Goal: Information Seeking & Learning: Learn about a topic

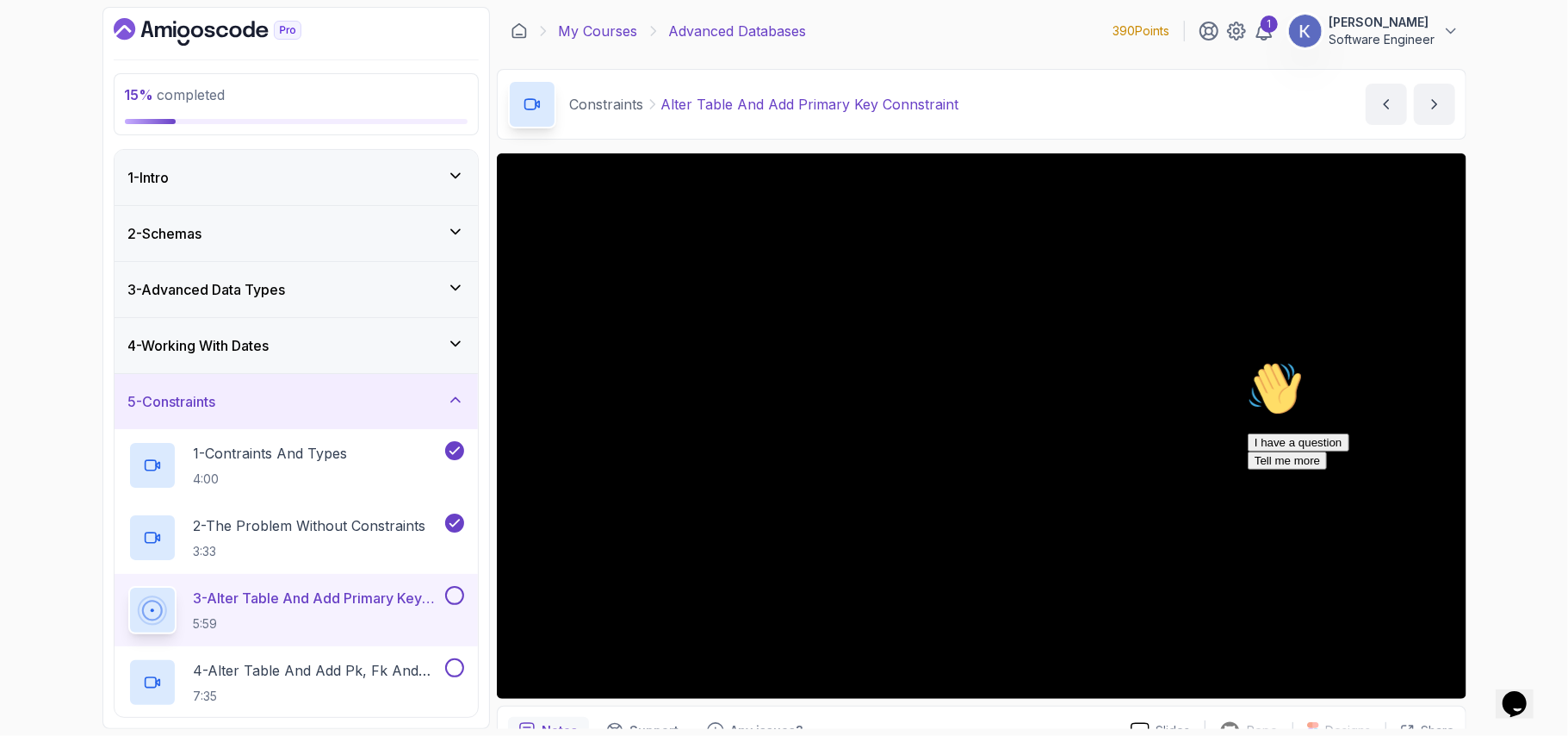
click at [609, 31] on link "My Courses" at bounding box center [598, 30] width 79 height 21
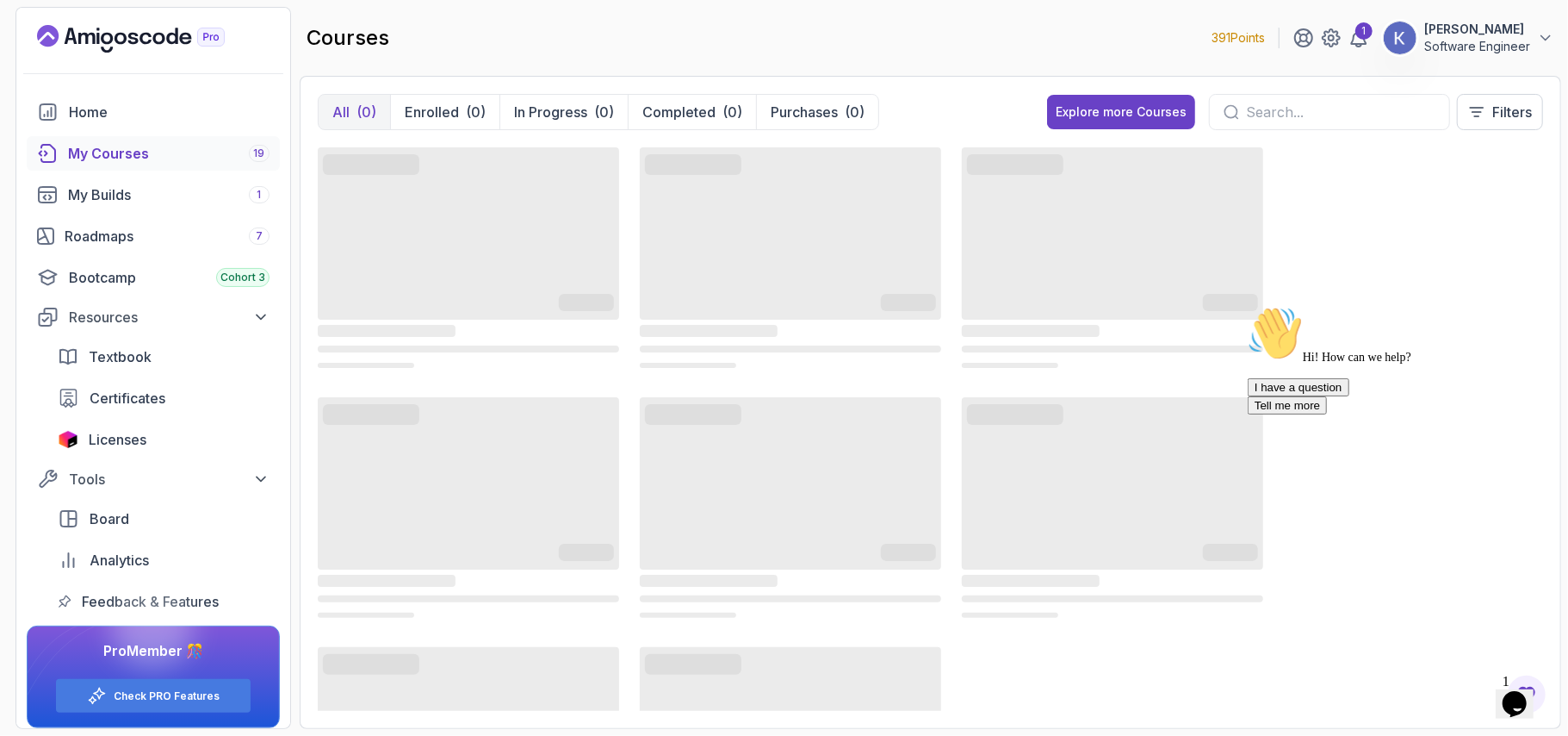
click at [1267, 112] on input "text" at bounding box center [1340, 112] width 190 height 21
type input "moc"
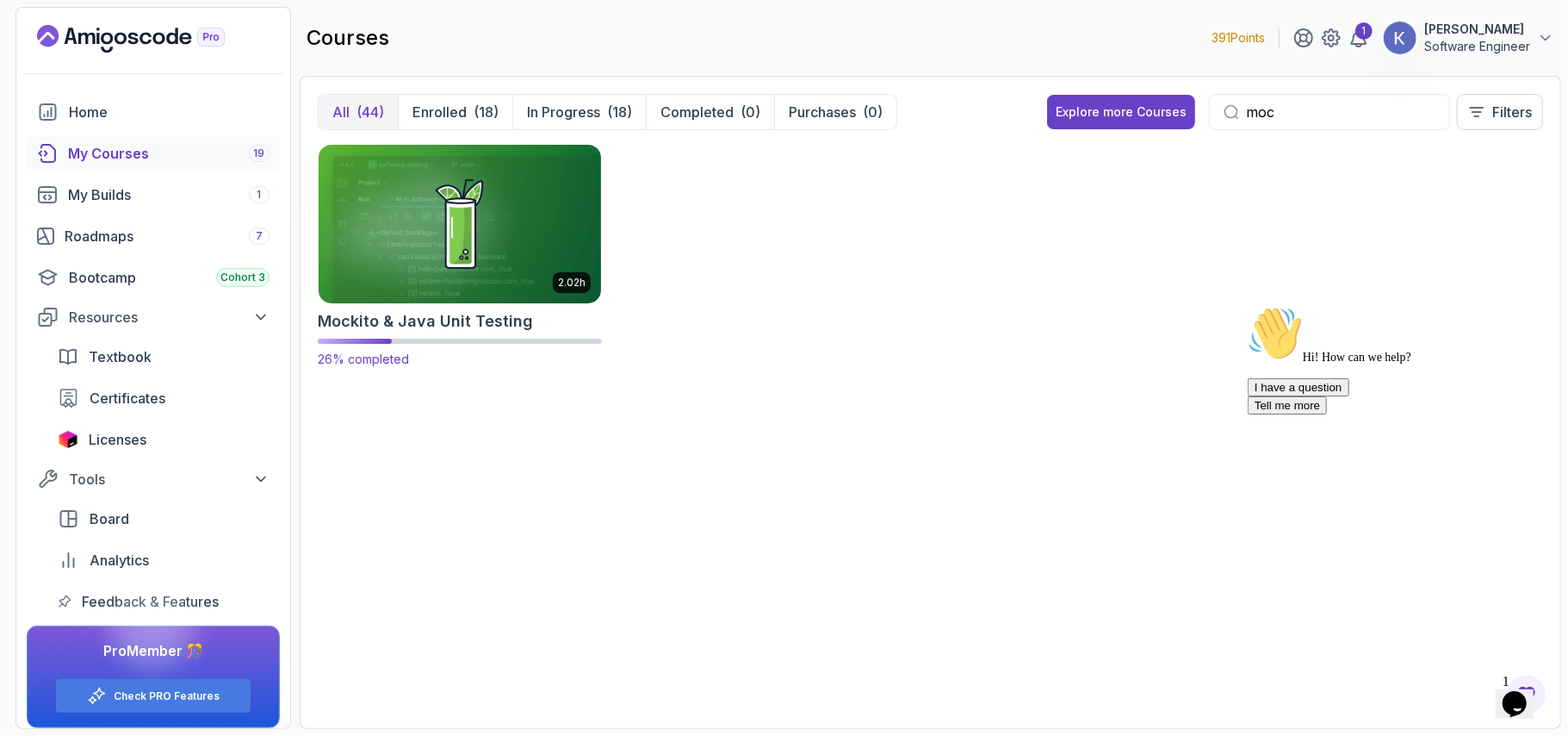
click at [463, 267] on img at bounding box center [460, 223] width 296 height 166
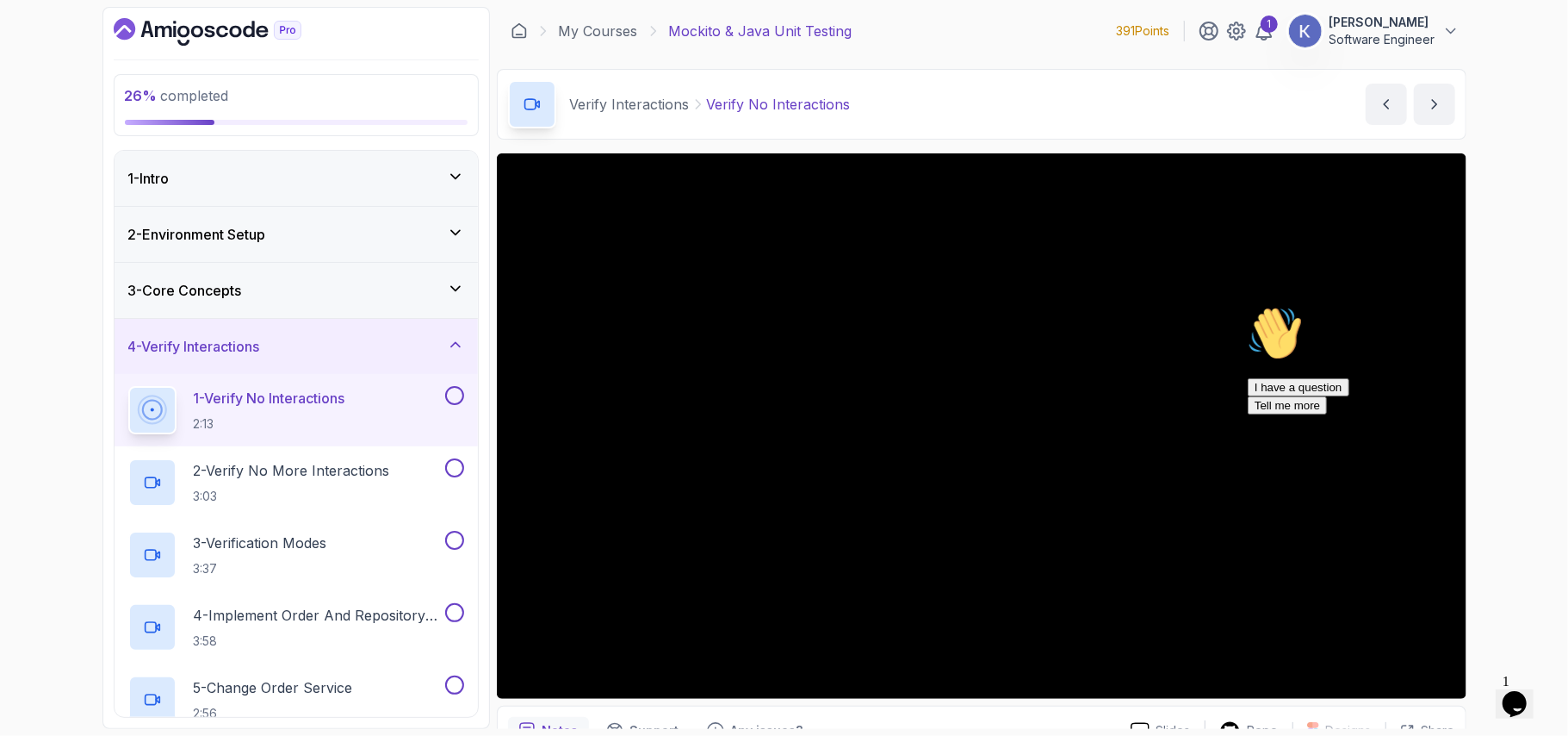
click at [1246, 305] on icon "Chat attention grabber" at bounding box center [1246, 305] width 0 height 0
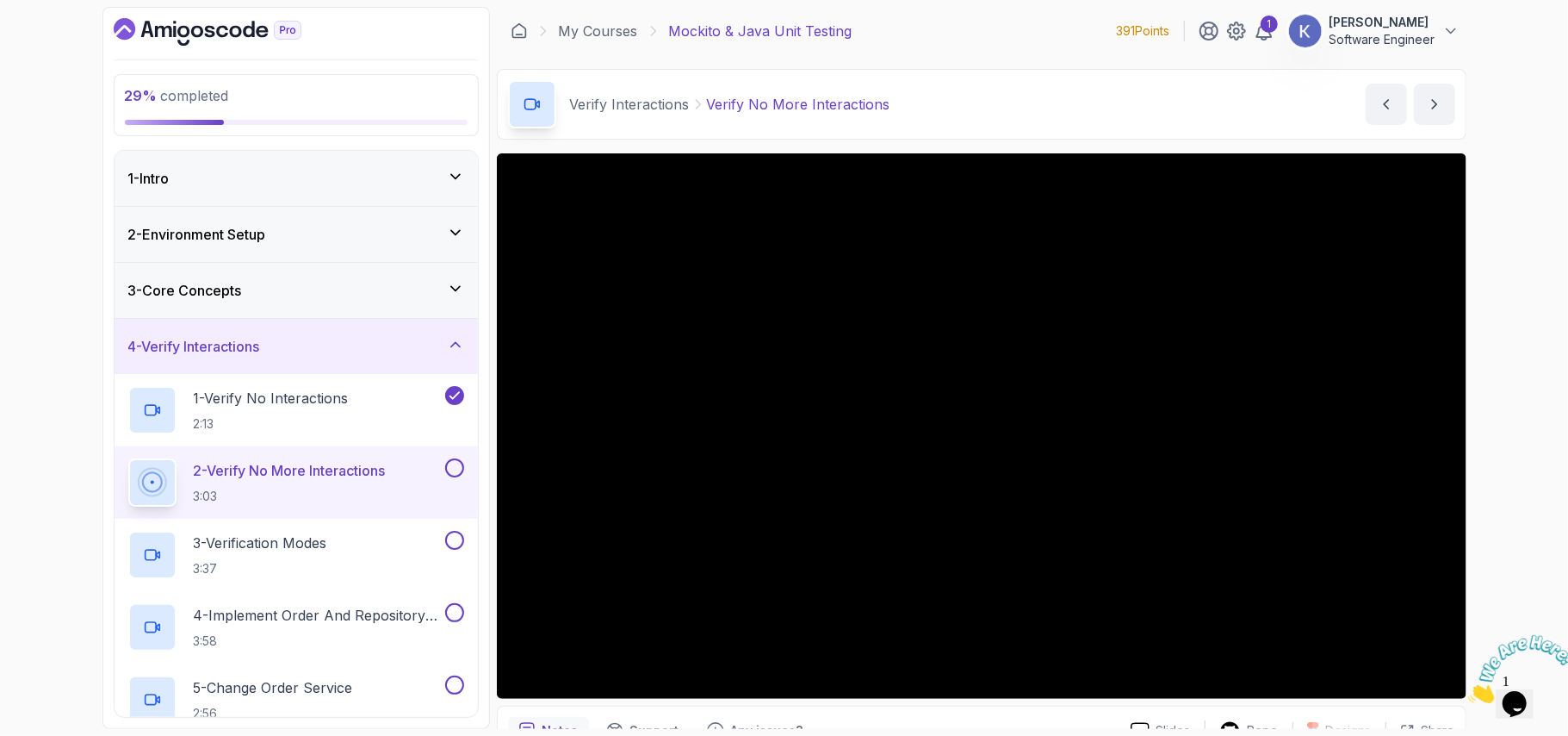
click at [362, 481] on p "2 - Verify No More Interactions" at bounding box center [290, 470] width 192 height 21
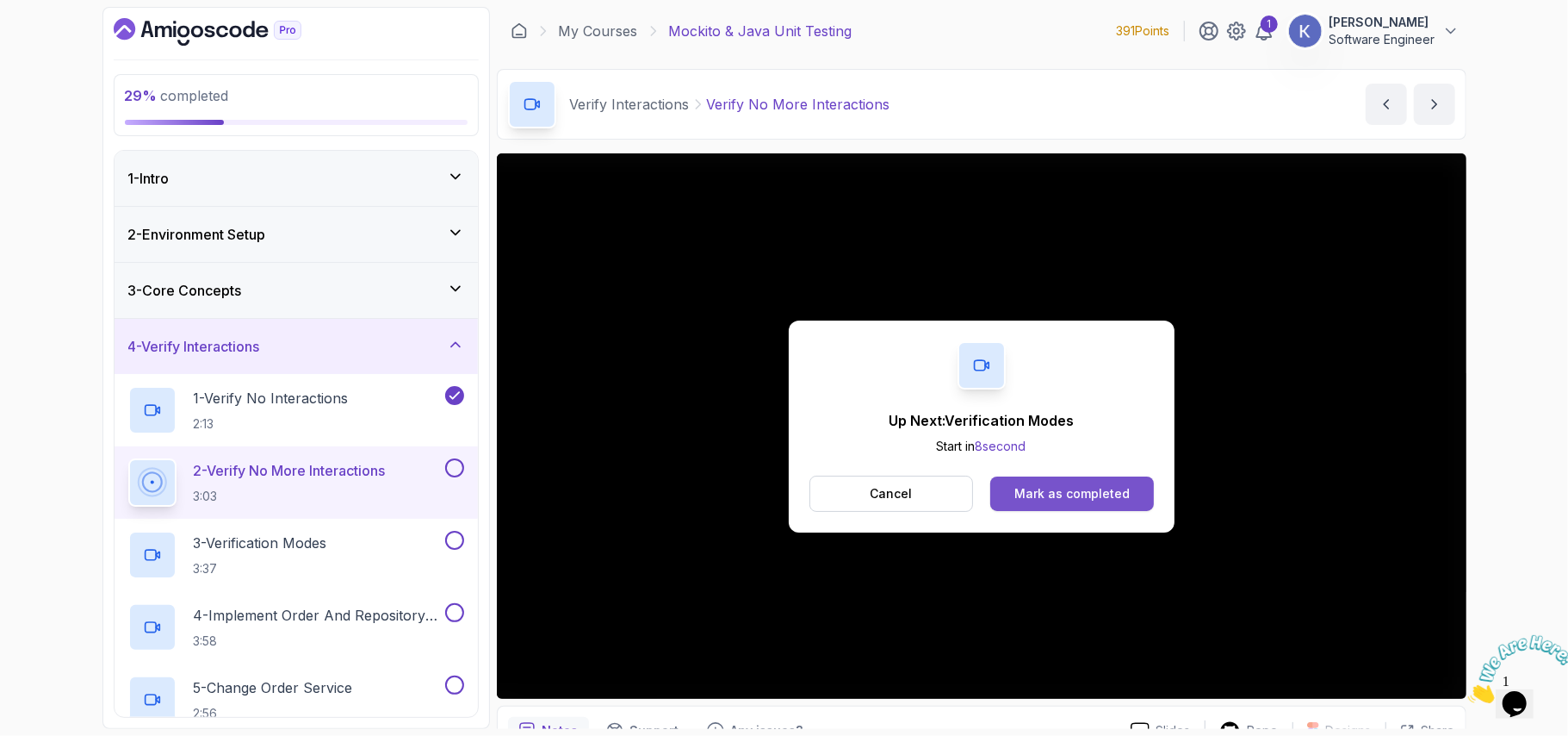
click at [1037, 489] on div "Mark as completed" at bounding box center [1072, 493] width 115 height 18
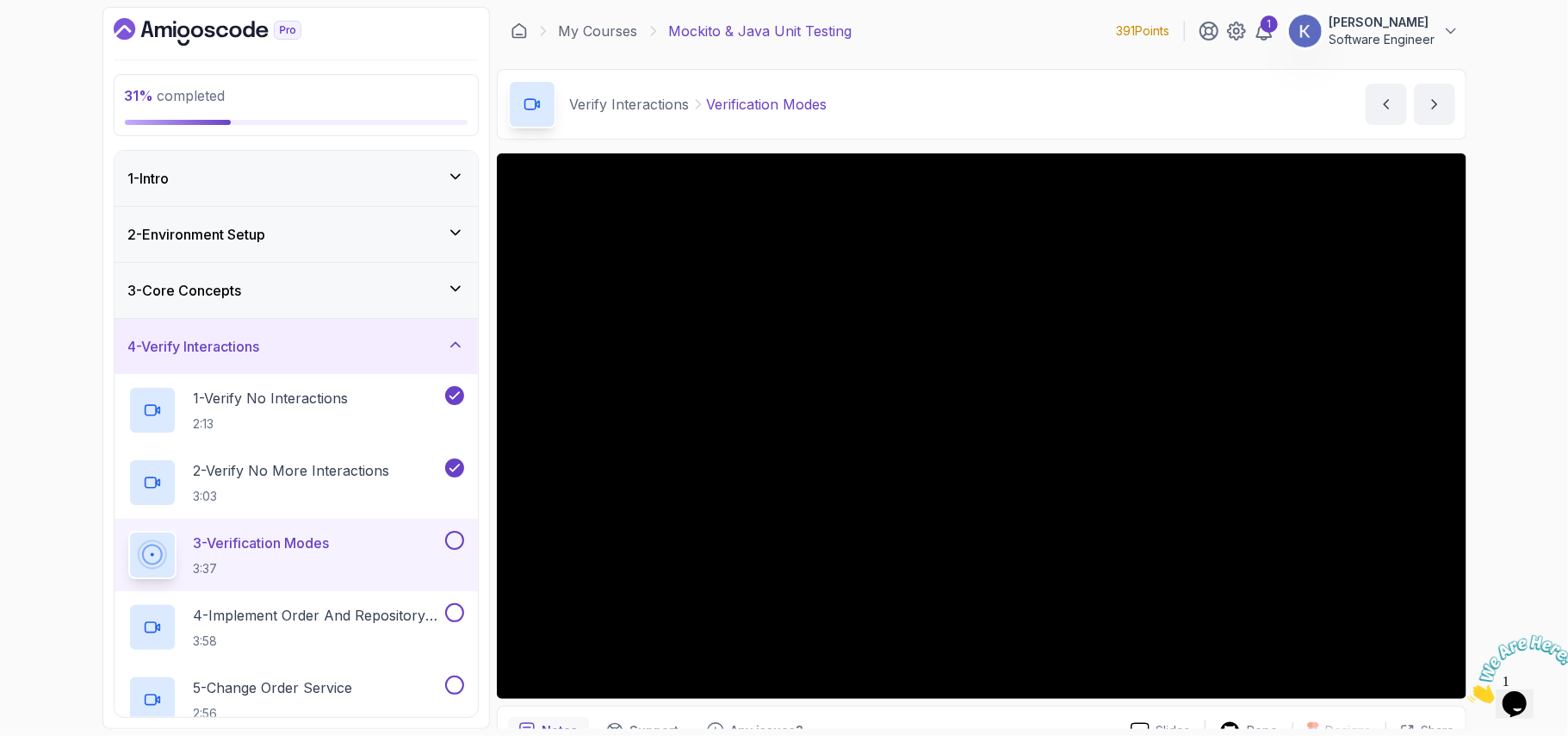
click at [406, 345] on div "4 - Verify Interactions" at bounding box center [295, 345] width 336 height 21
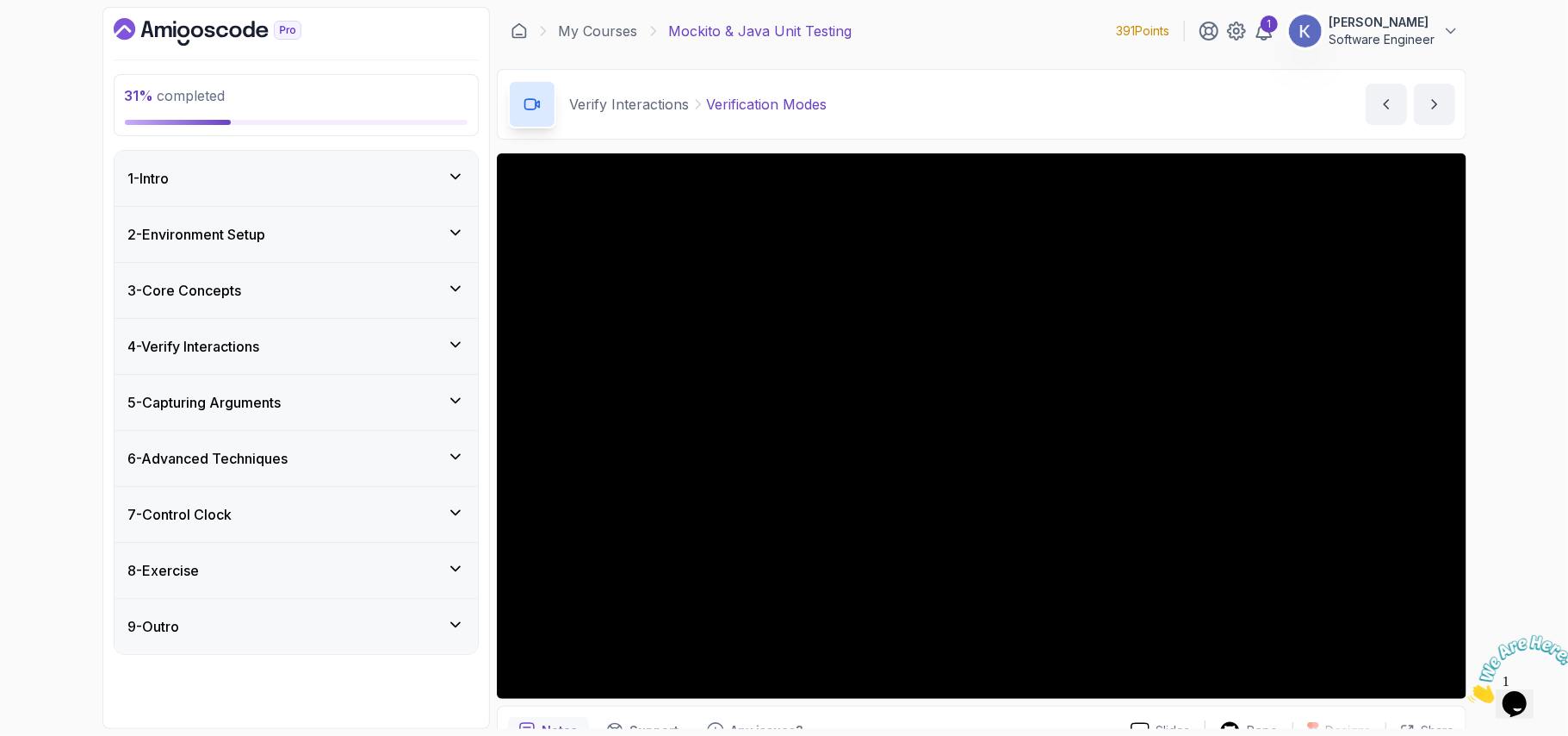
click at [406, 345] on div "4 - Verify Interactions" at bounding box center [295, 345] width 336 height 21
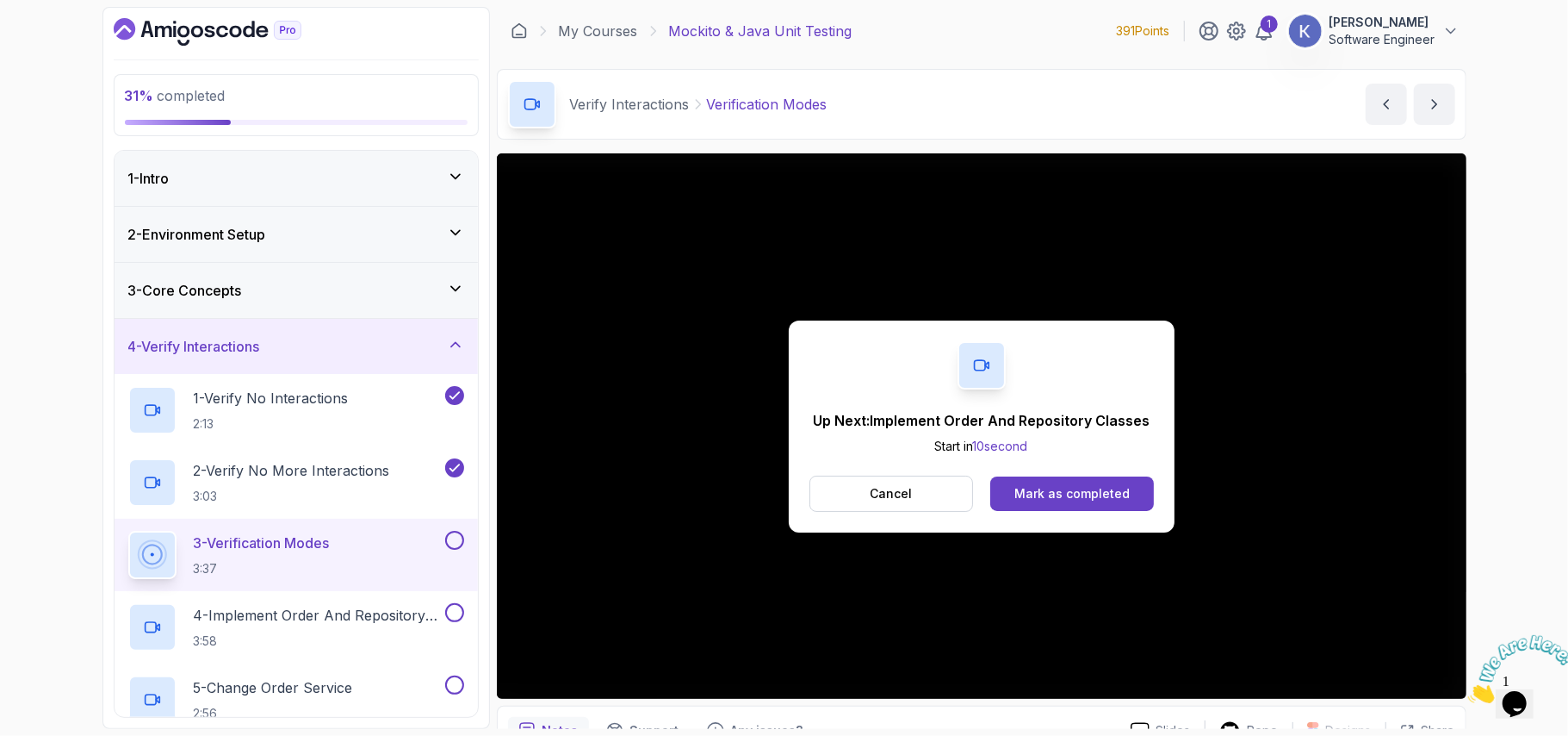
click at [1116, 486] on div "Mark as completed" at bounding box center [1072, 493] width 115 height 18
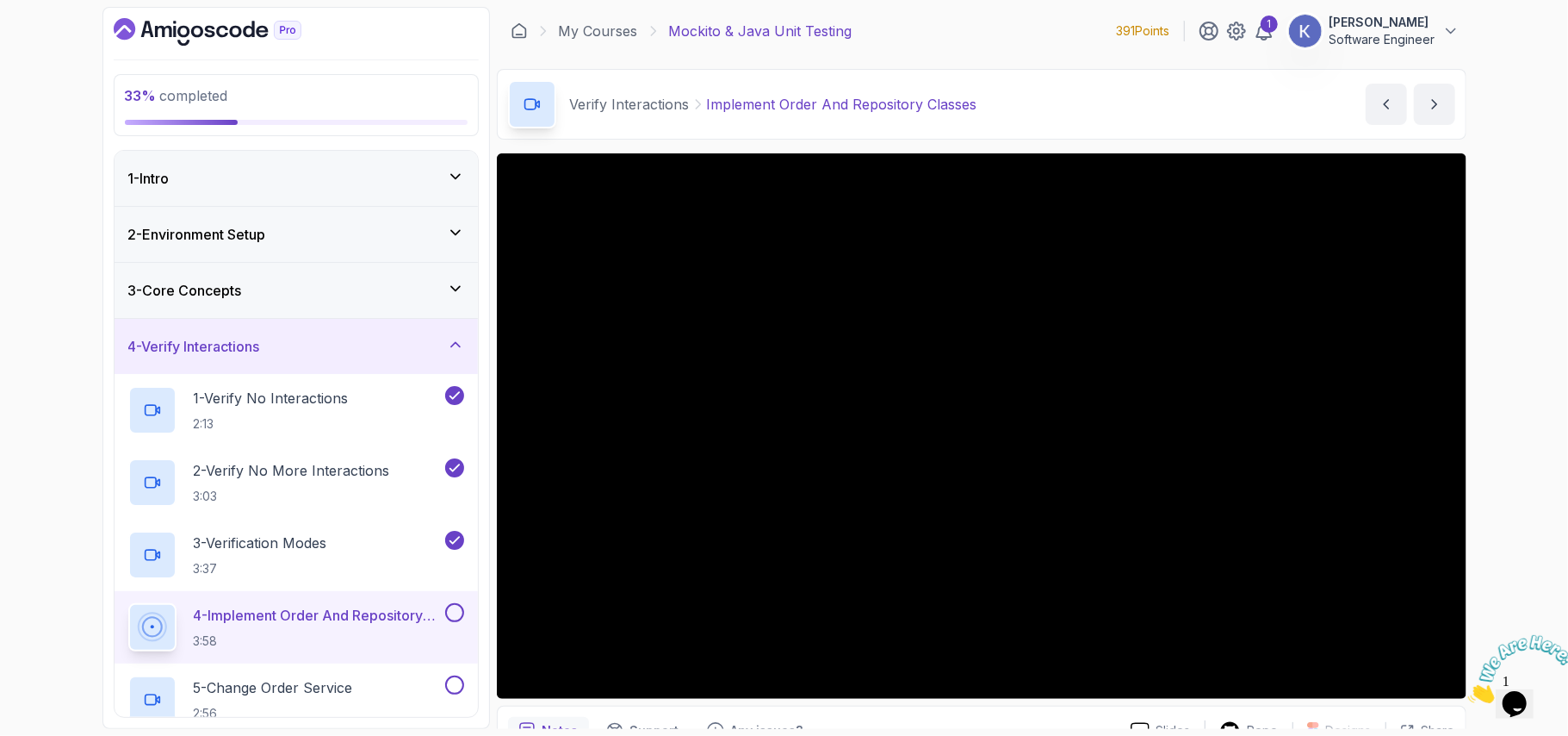
click at [125, 623] on div "4 - Implement Order And Repository Classes 3:58" at bounding box center [295, 627] width 363 height 72
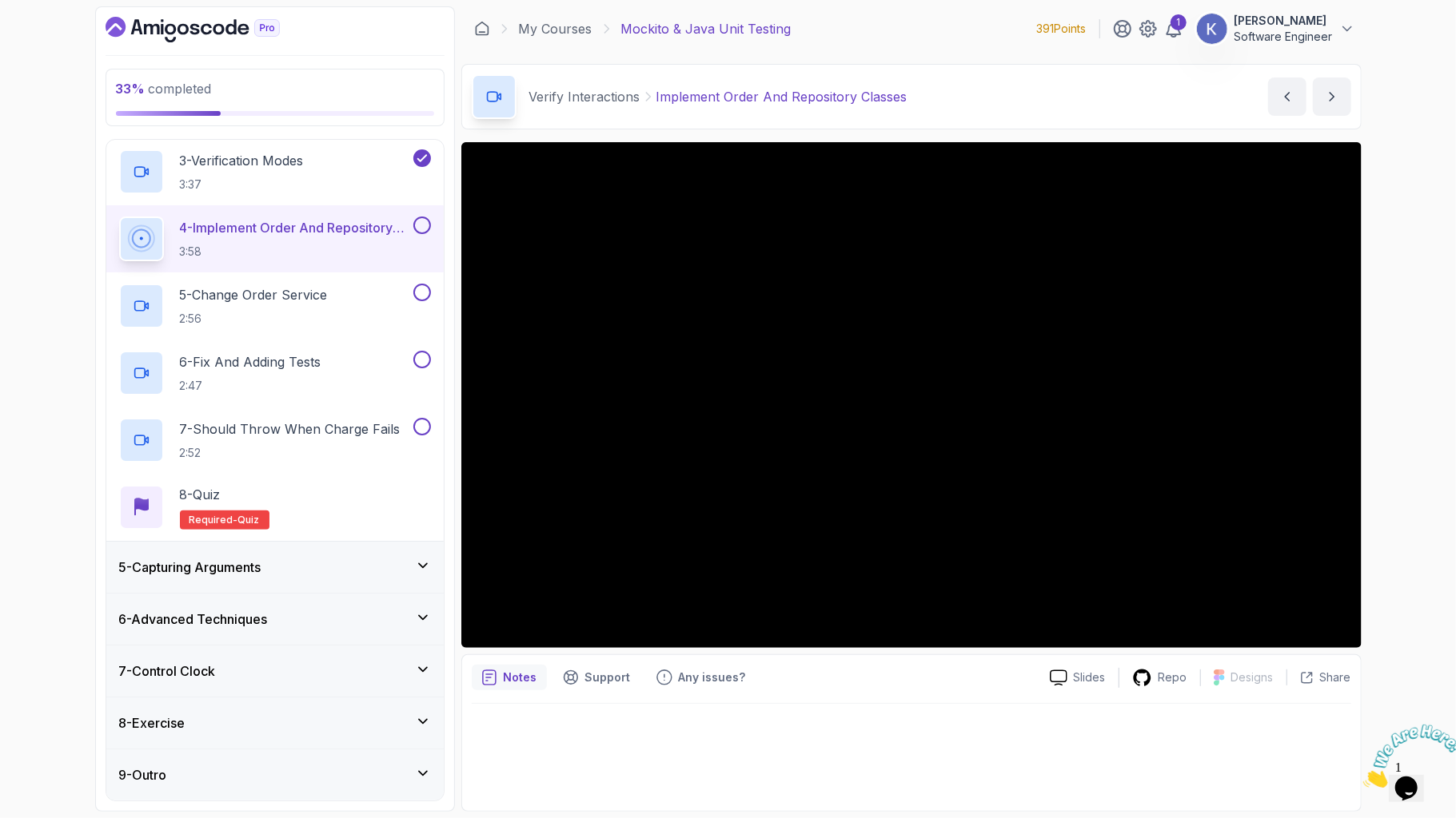
scroll to position [383, 0]
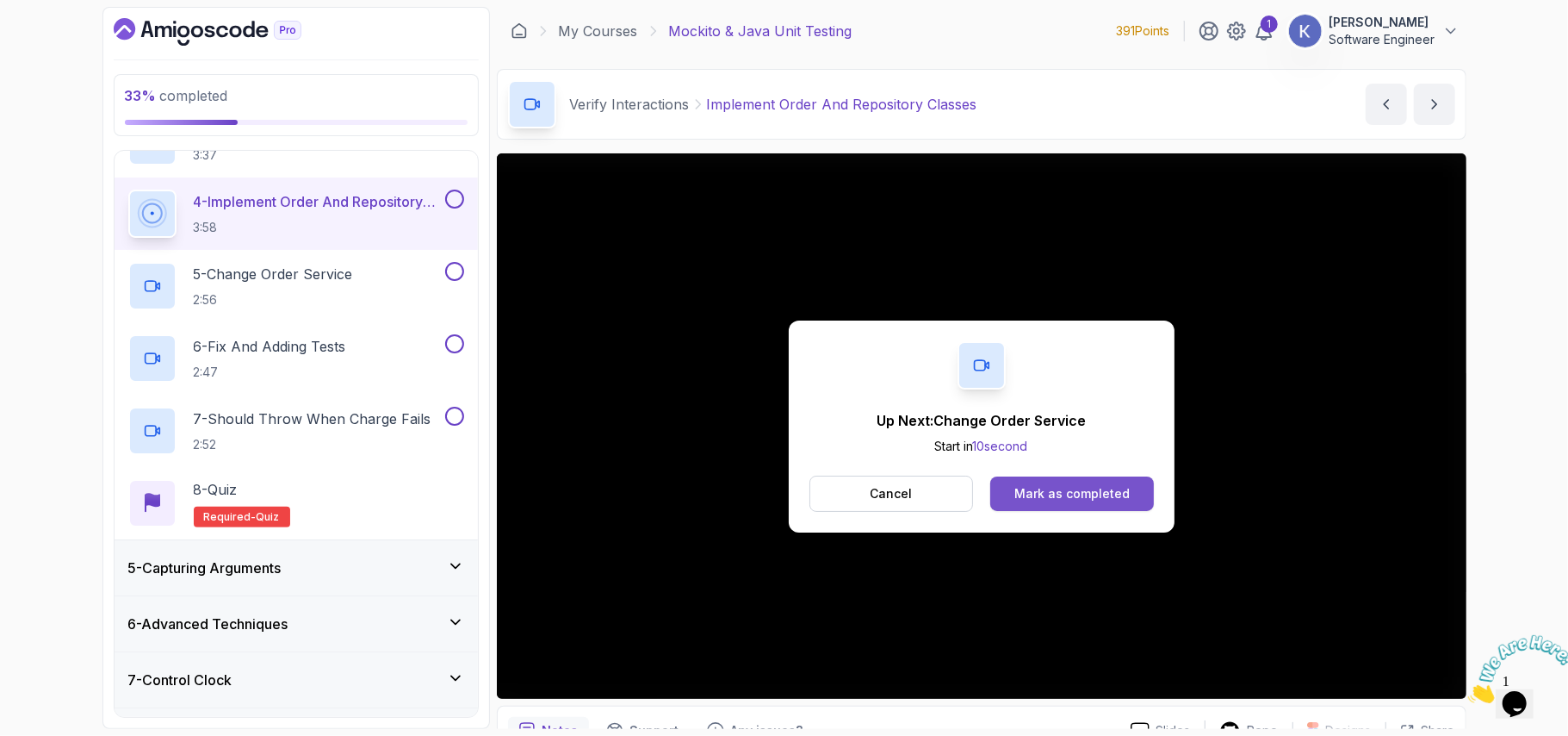
click at [1054, 496] on div "Mark as completed" at bounding box center [1072, 493] width 115 height 18
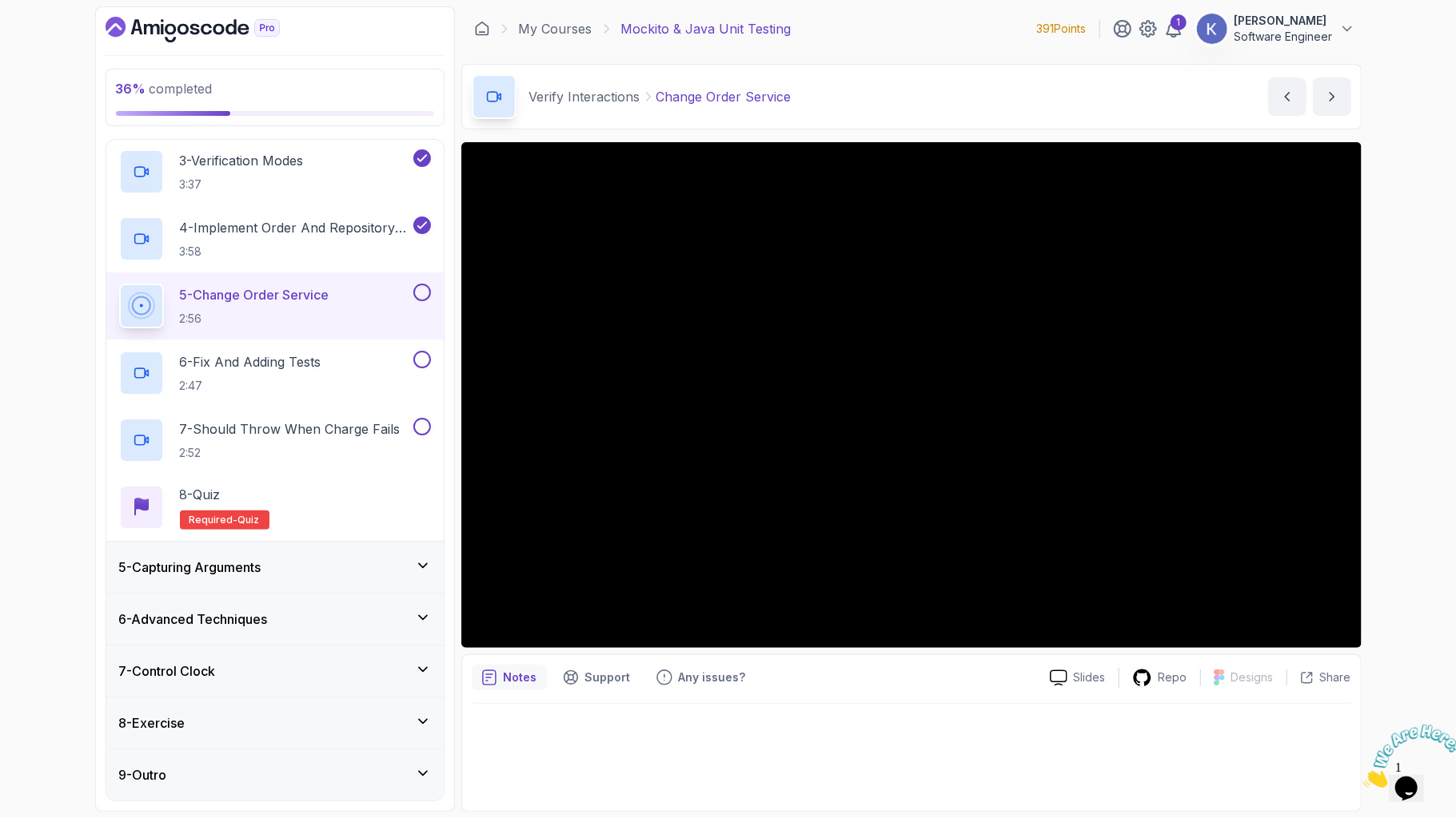
scroll to position [383, 0]
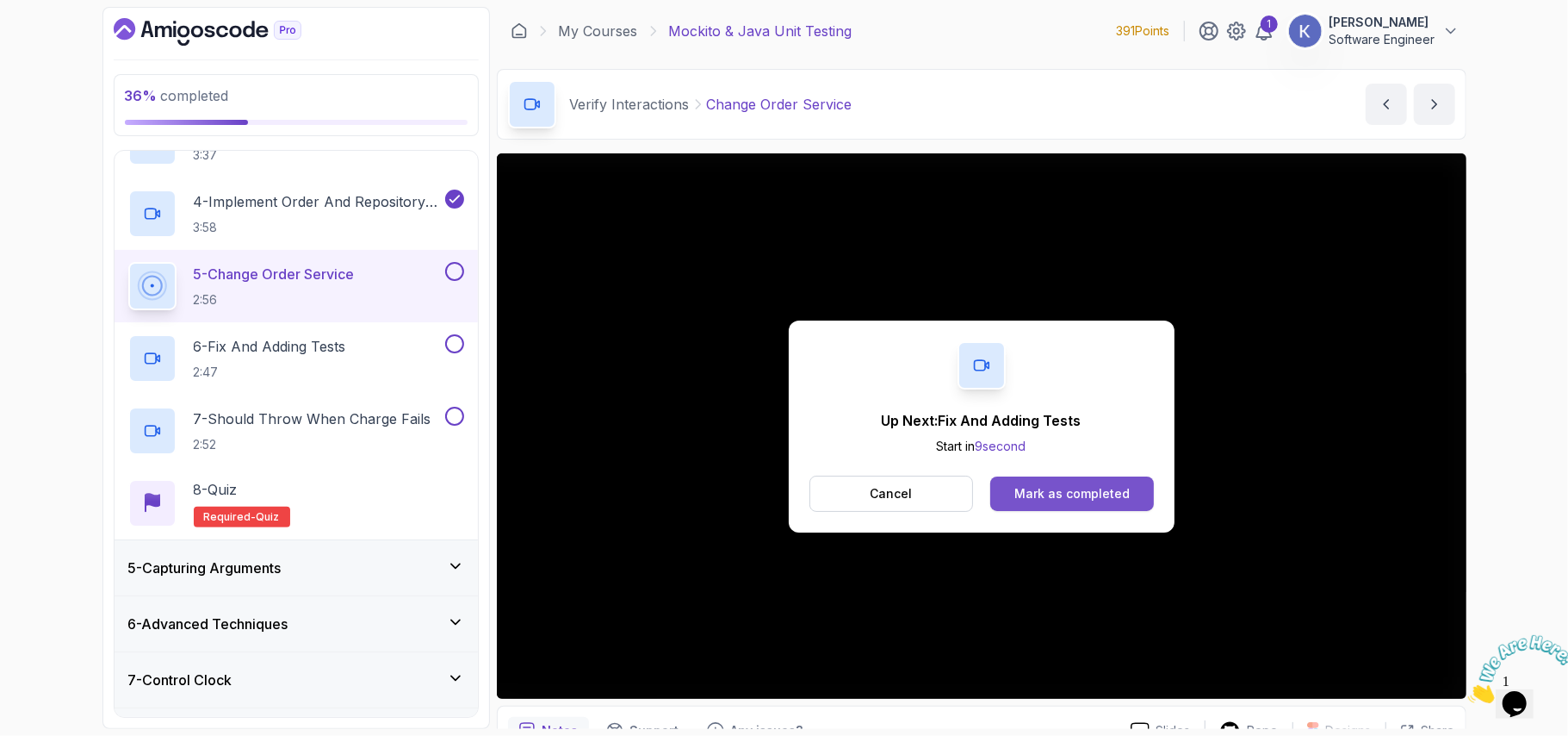
click at [1134, 493] on button "Mark as completed" at bounding box center [1071, 493] width 162 height 34
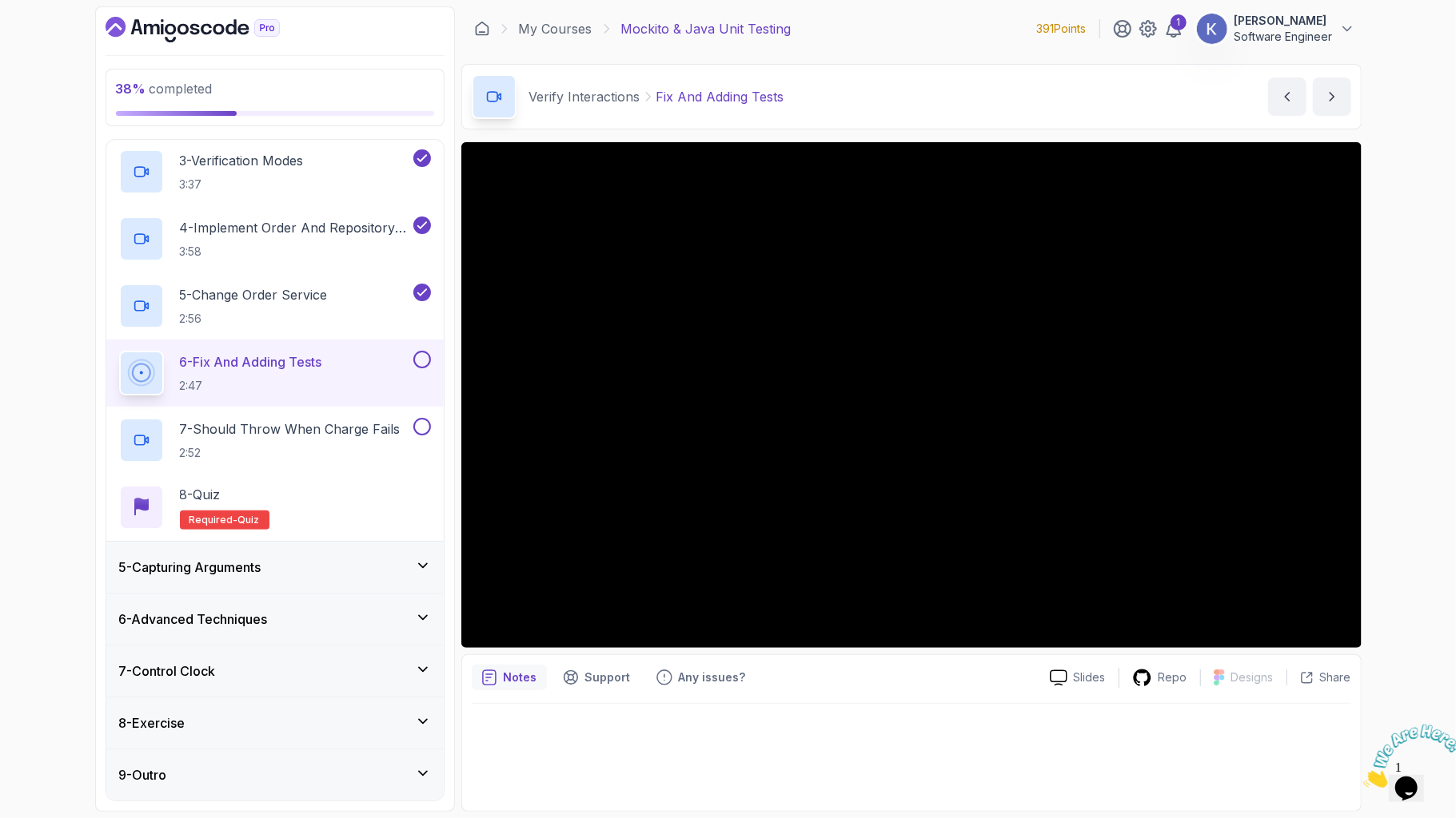
scroll to position [383, 0]
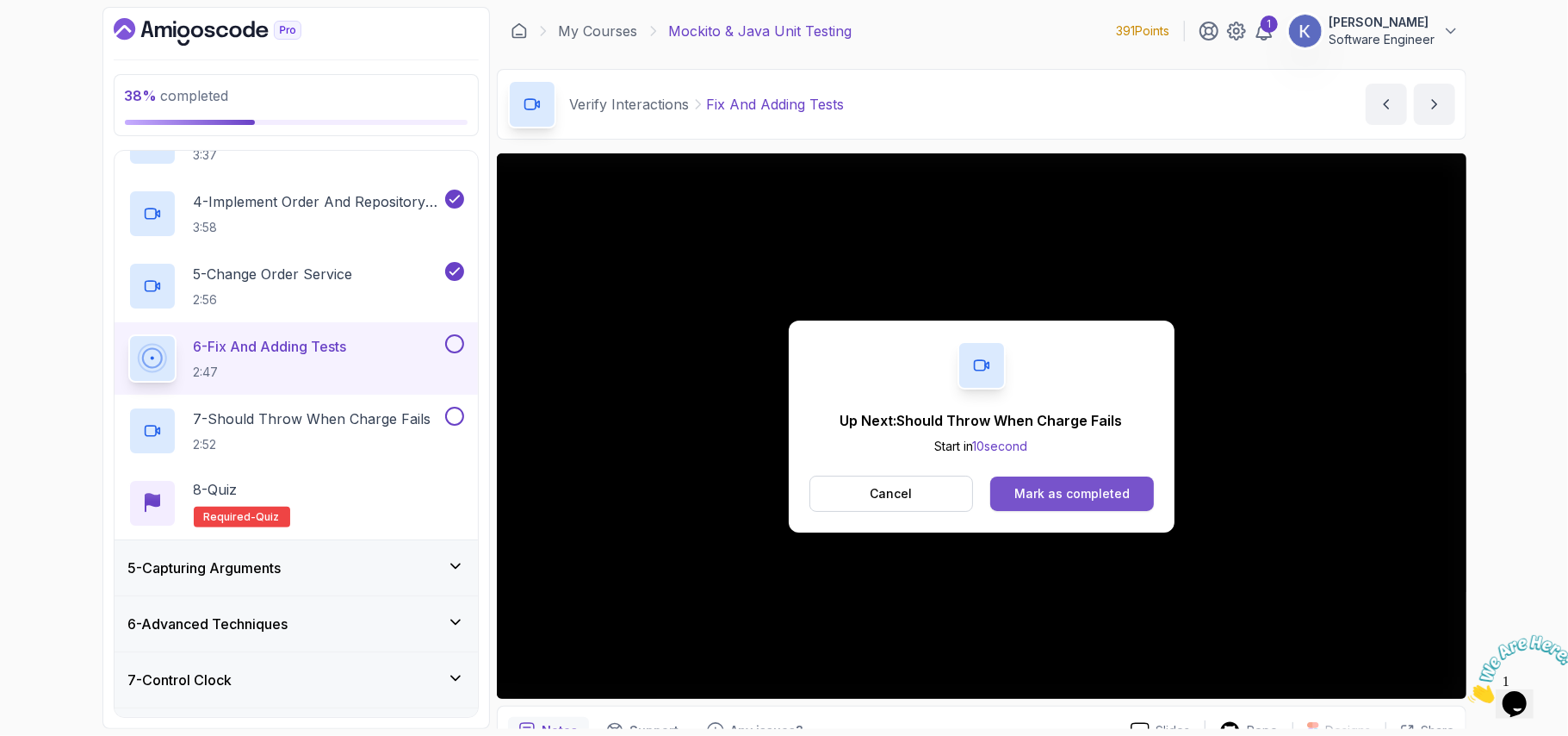
click at [1037, 485] on div "Mark as completed" at bounding box center [1072, 493] width 115 height 18
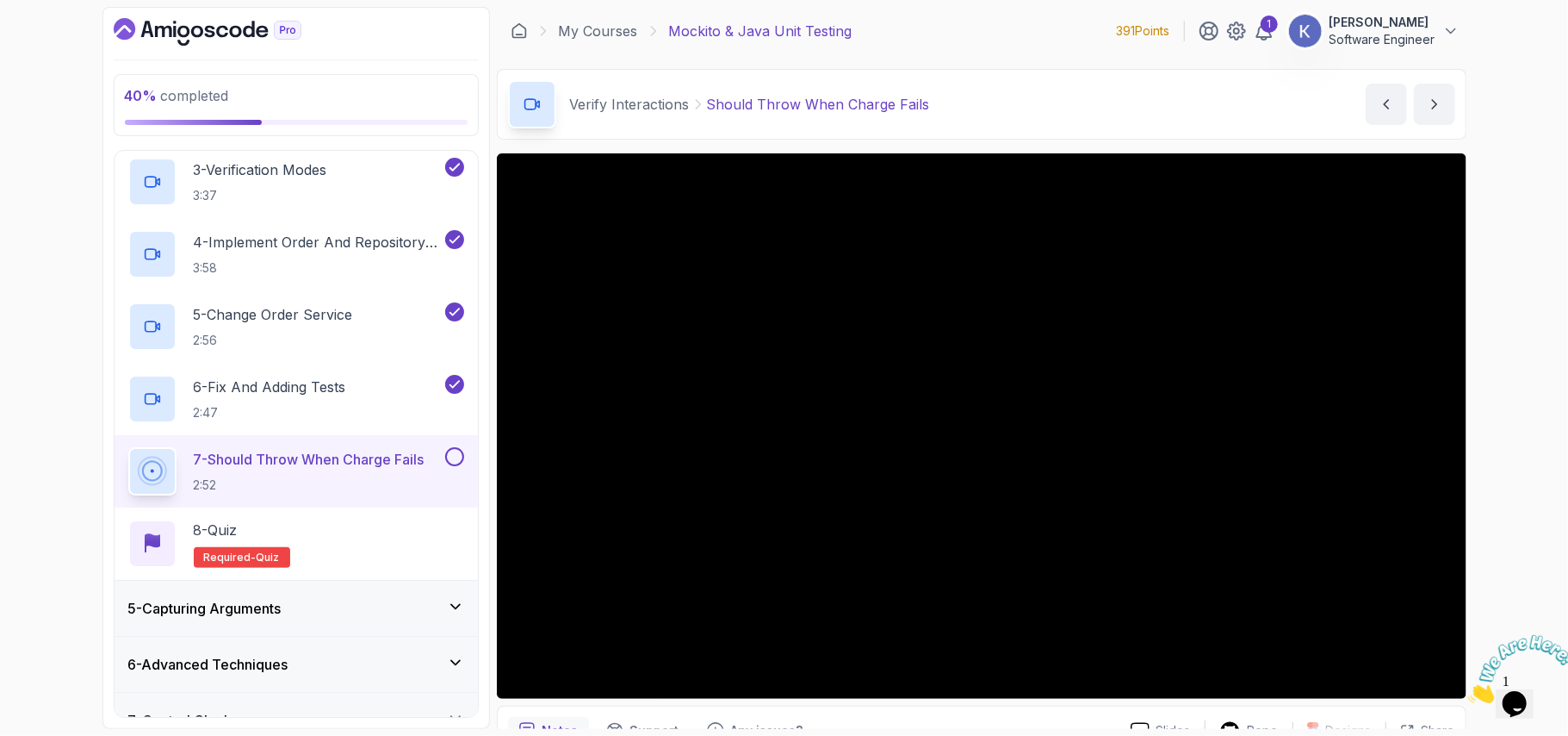
scroll to position [413, 0]
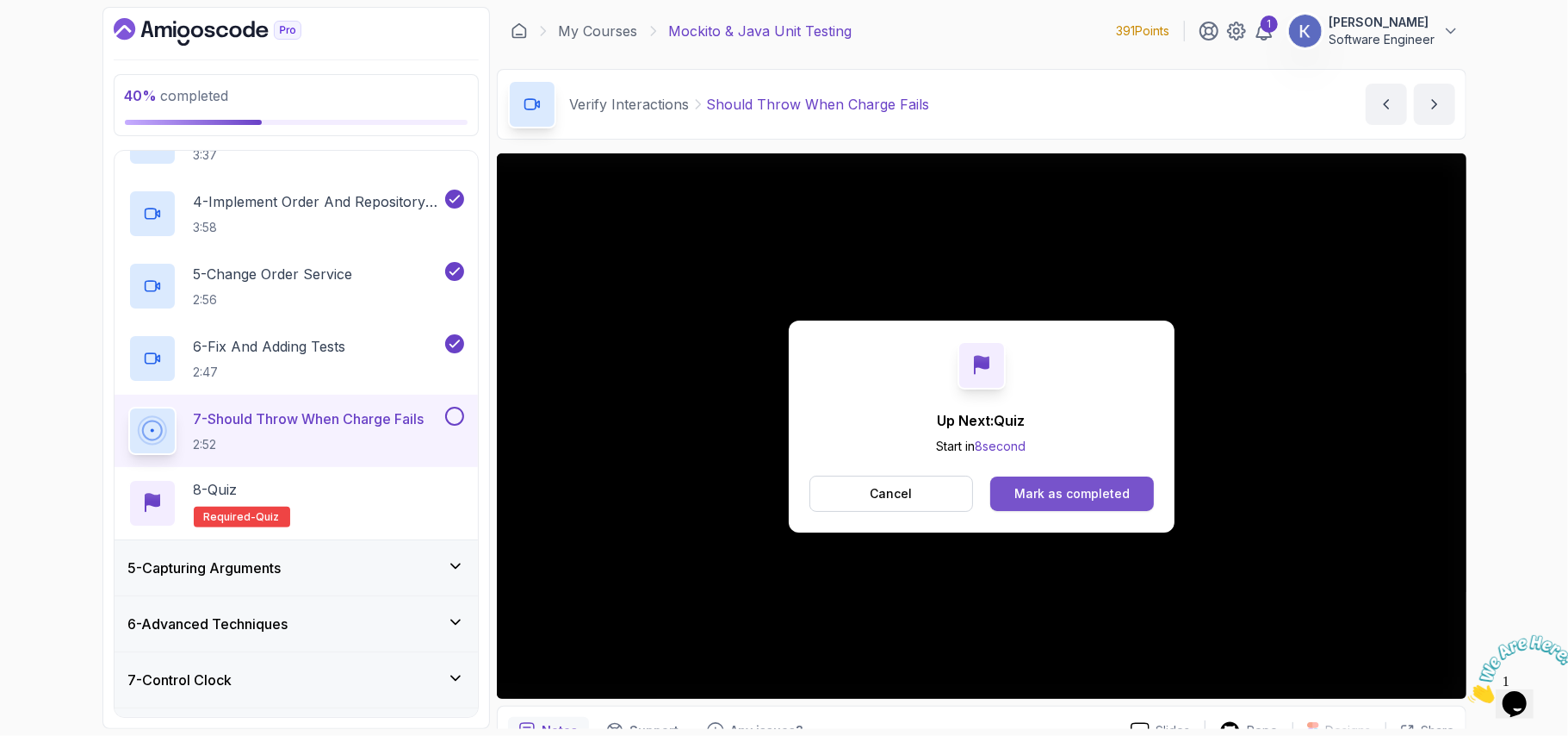
click at [1130, 485] on button "Mark as completed" at bounding box center [1071, 493] width 162 height 34
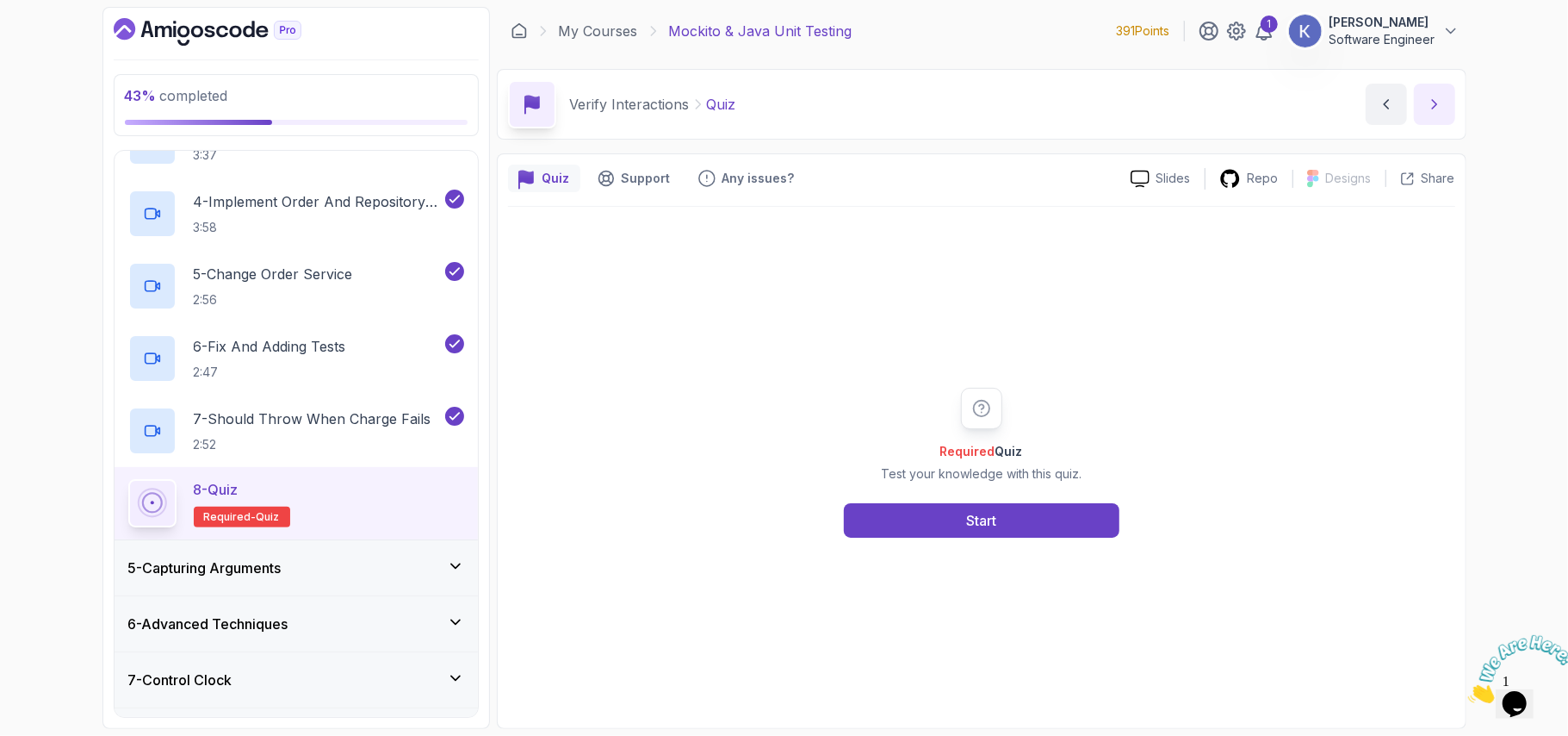
click at [1427, 101] on icon "next content" at bounding box center [1434, 105] width 18 height 18
